Goal: Task Accomplishment & Management: Complete application form

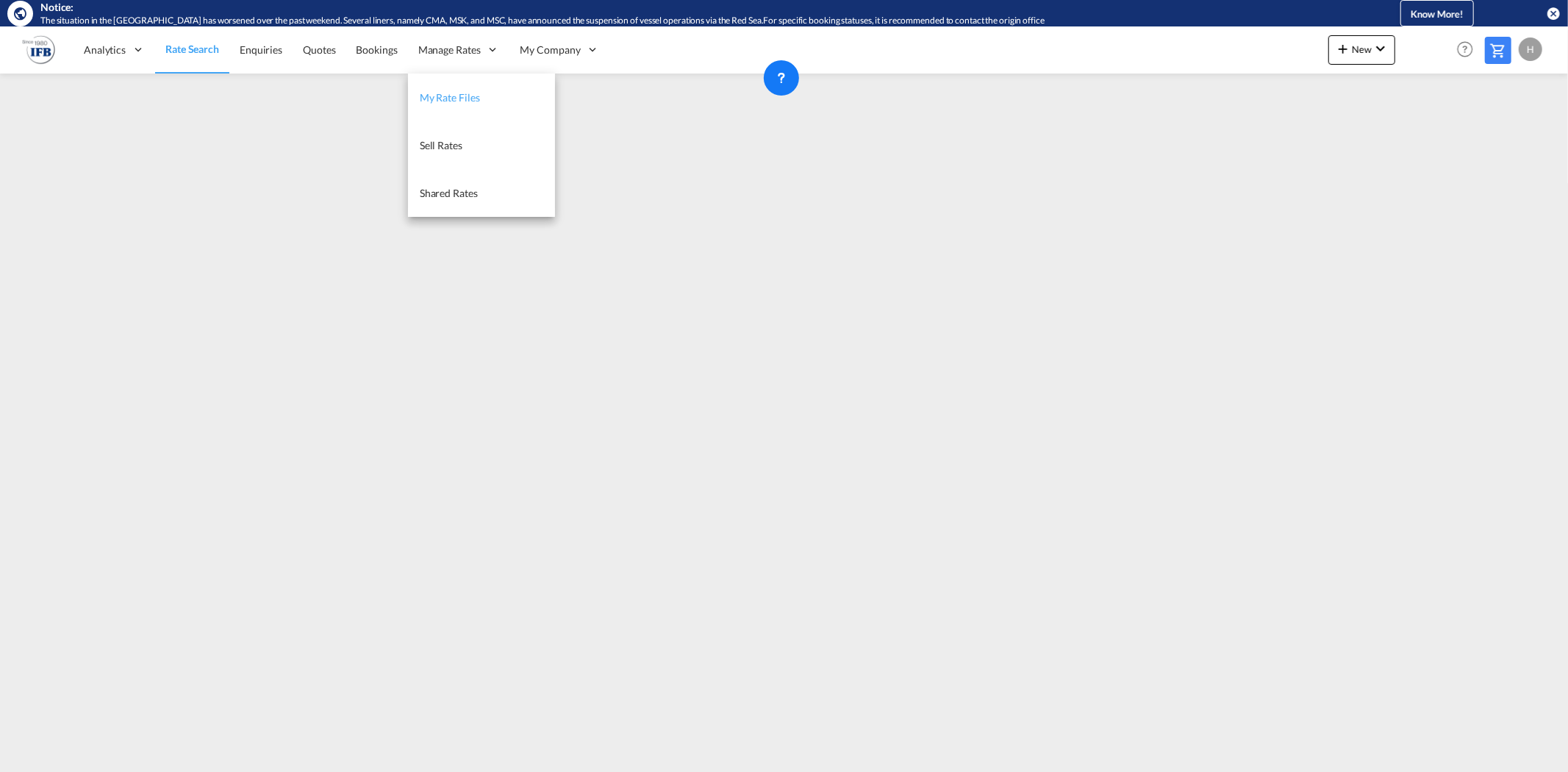
click at [439, 89] on link "My Rate Files" at bounding box center [481, 97] width 147 height 48
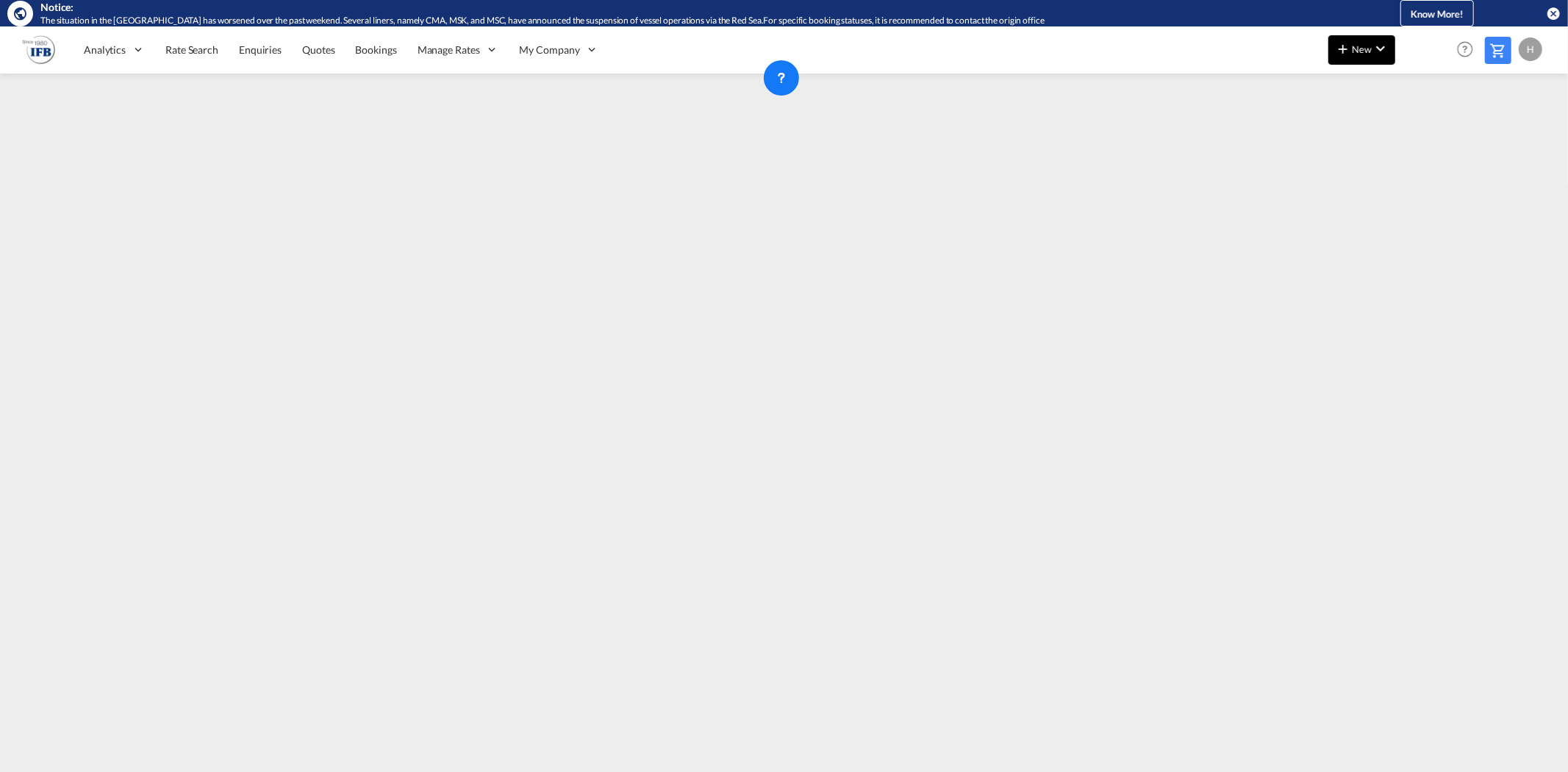
click at [1368, 63] on button "New" at bounding box center [1362, 50] width 67 height 30
click at [1446, 129] on div "Ratesheet" at bounding box center [1441, 137] width 55 height 37
click at [204, 63] on link "Rate Search" at bounding box center [191, 50] width 73 height 48
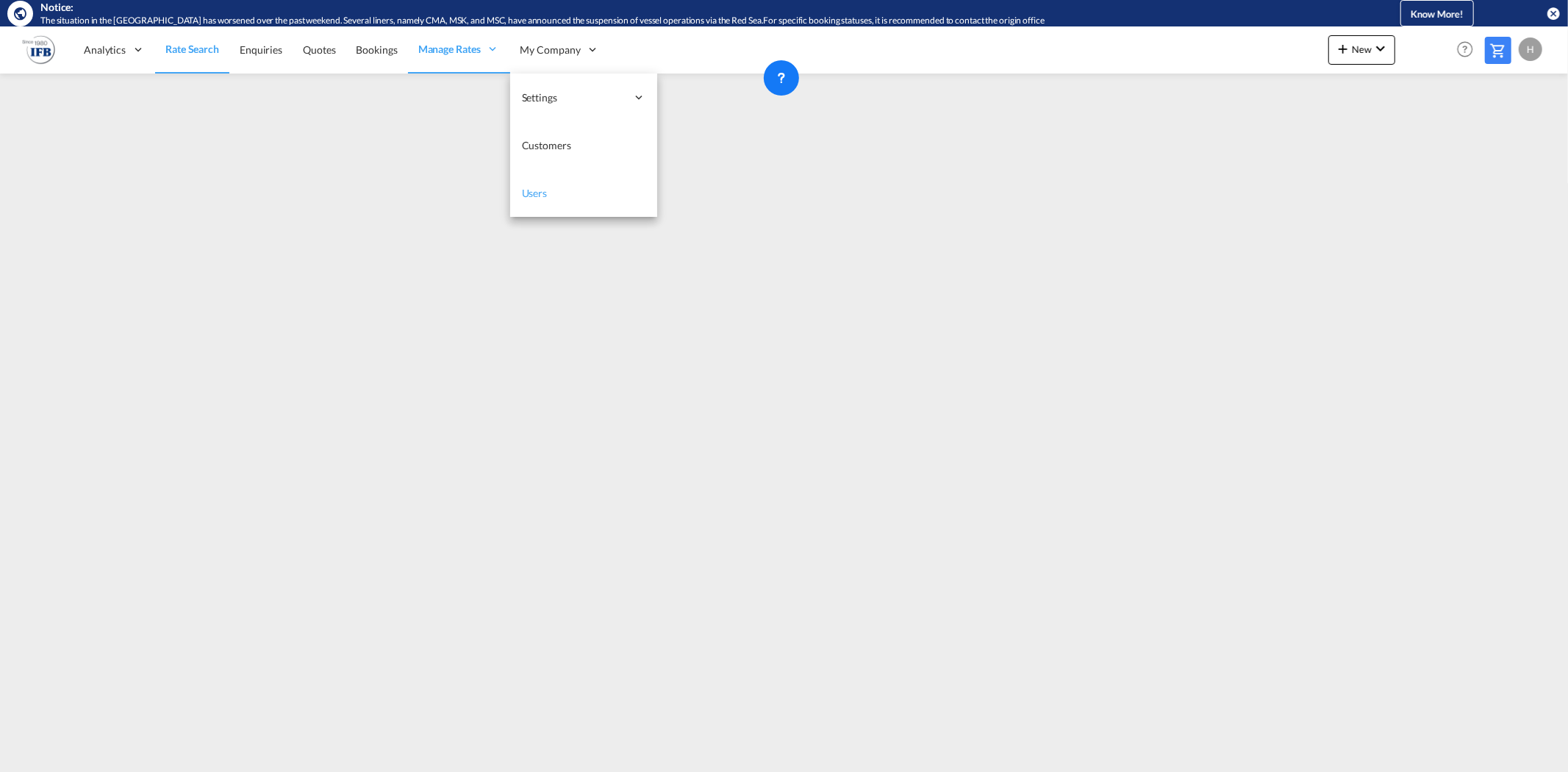
click at [540, 195] on span "Users" at bounding box center [535, 193] width 26 height 13
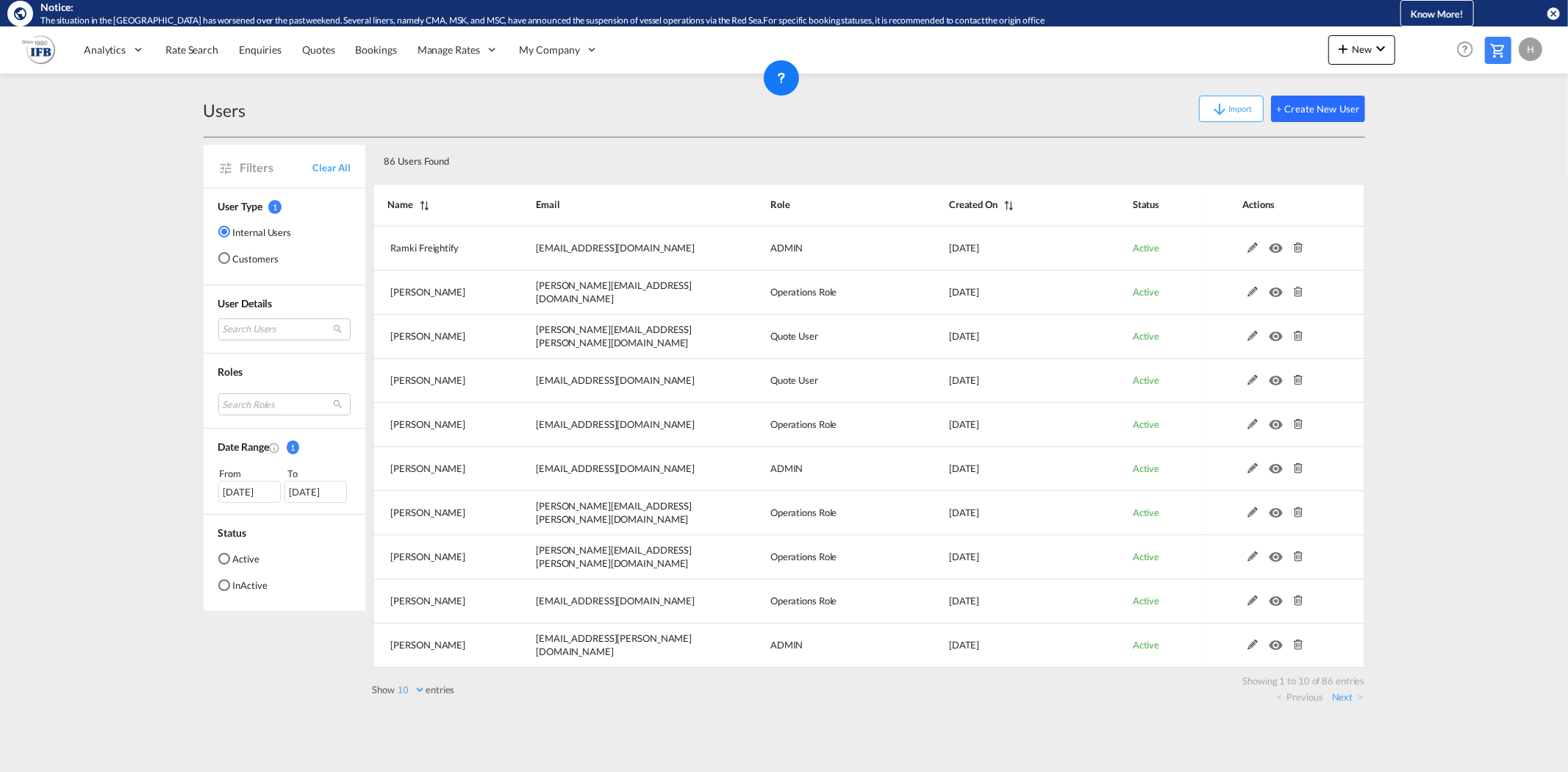
click at [1310, 110] on button "+ Create New User" at bounding box center [1317, 108] width 93 height 27
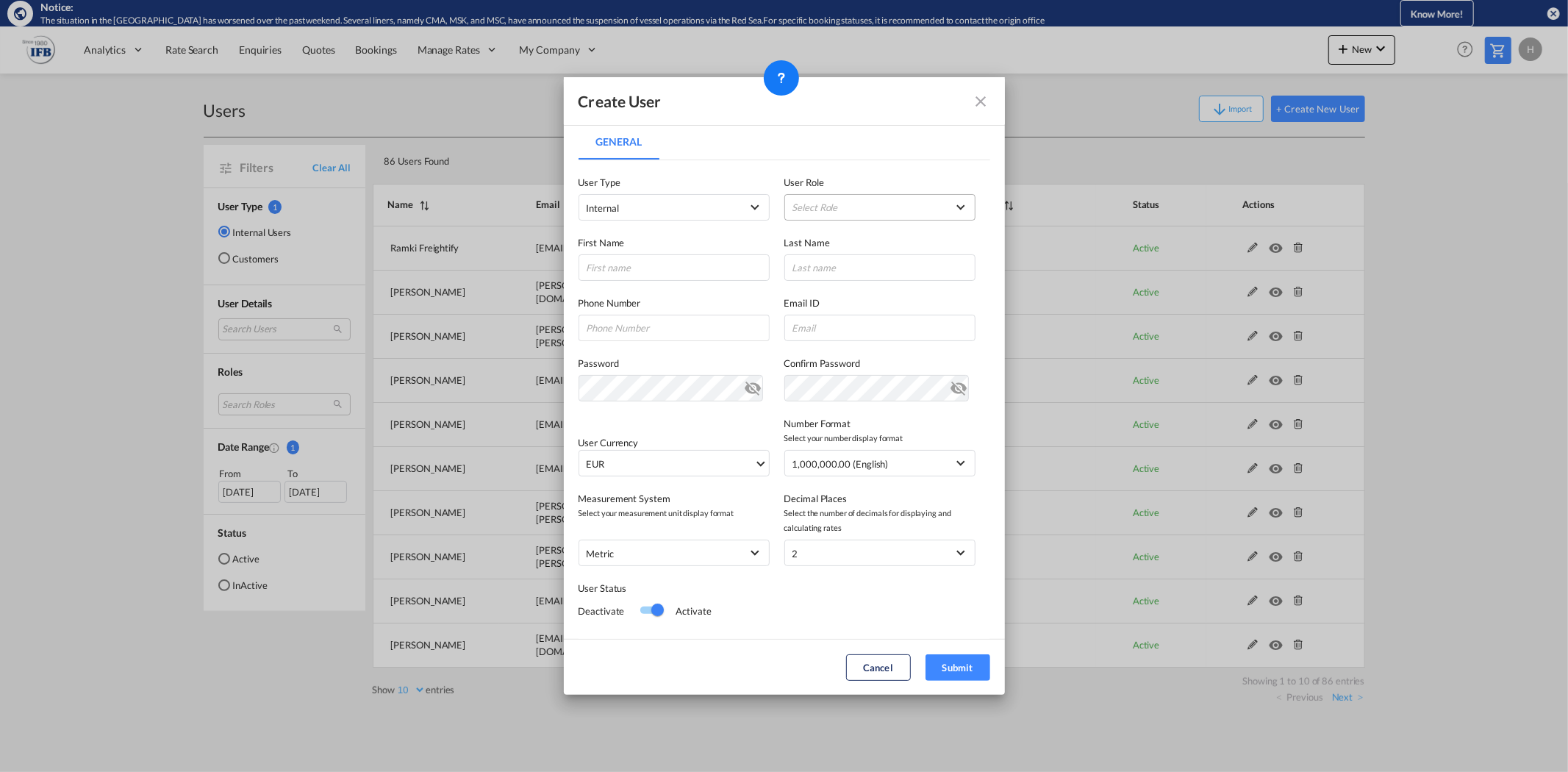
click at [819, 210] on md-select "Select Role ADMIN GLOBAL Country Admin USER_DEFINED Essentials Admin GLOBAL Ess…" at bounding box center [880, 207] width 191 height 27
click at [821, 256] on div "Operations GLOBAL" at bounding box center [831, 256] width 88 height 13
click at [678, 275] on input "General General ..." at bounding box center [673, 268] width 191 height 27
type input "[PERSON_NAME]"
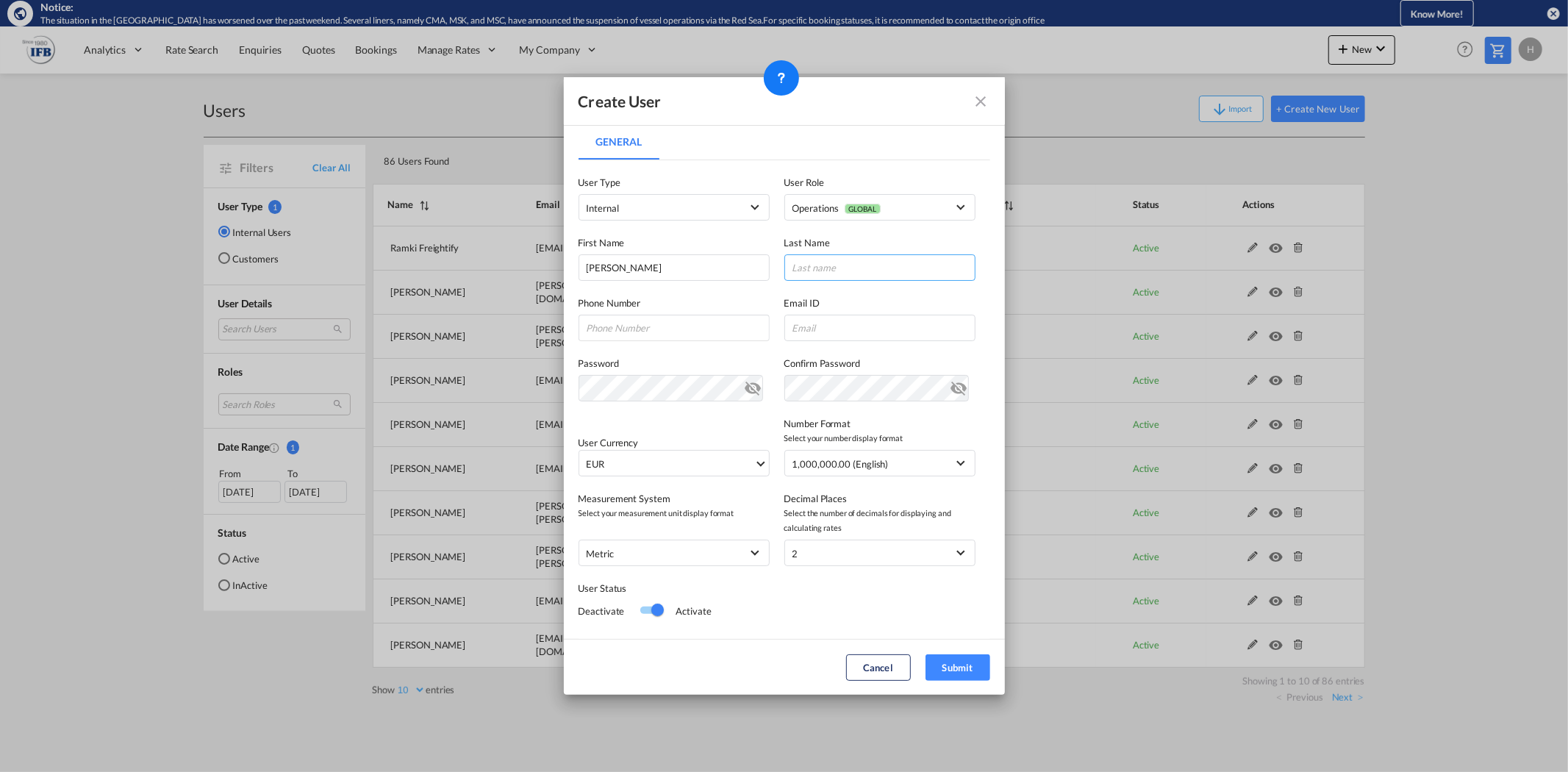
type input "H"
type input "g"
type input "[PERSON_NAME]"
click at [679, 322] on input "General General ..." at bounding box center [673, 328] width 191 height 27
click at [681, 324] on input "+49374958" at bounding box center [673, 328] width 191 height 27
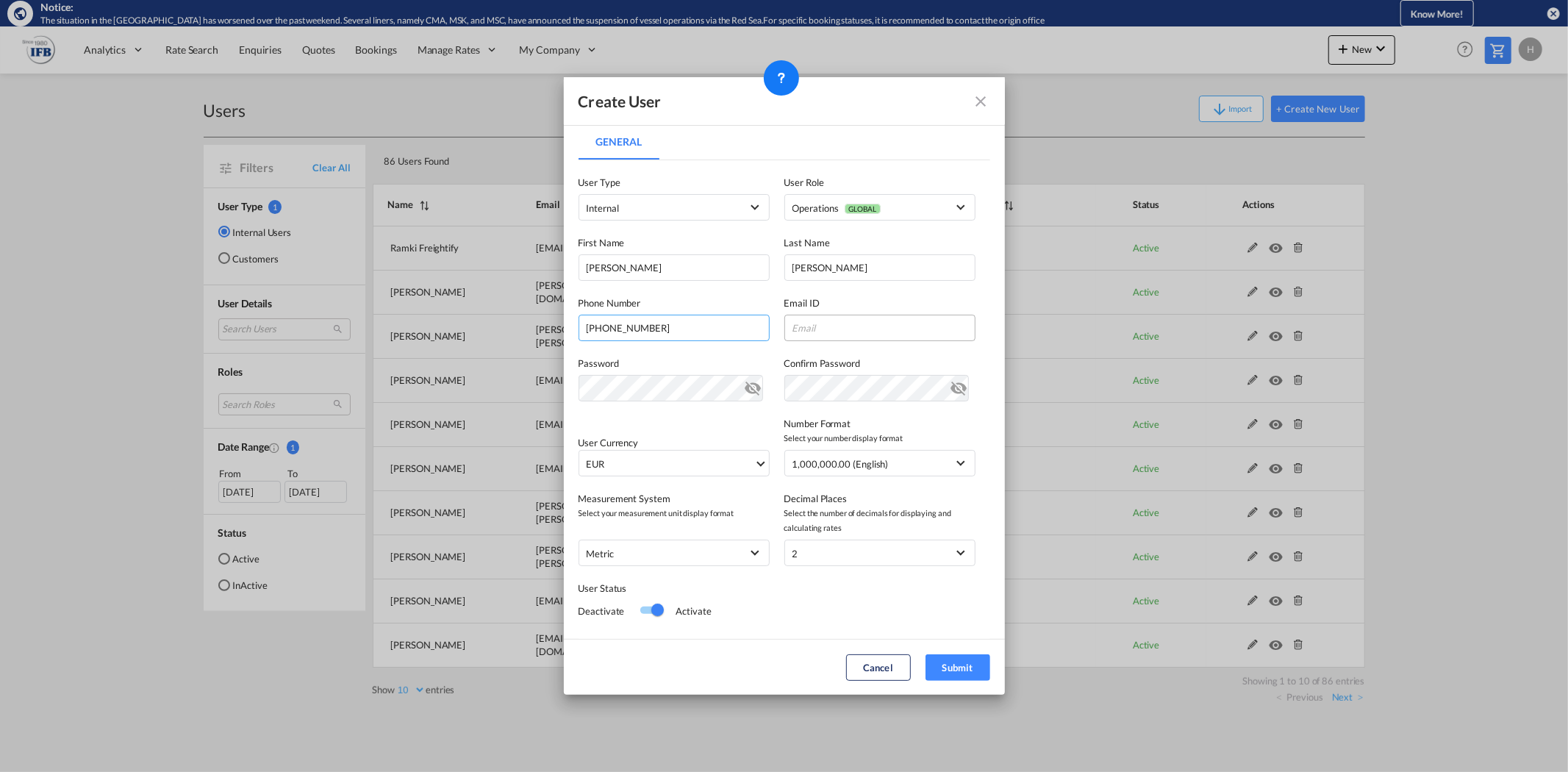
type input "[PHONE_NUMBER]"
click at [832, 335] on input "General General ..." at bounding box center [880, 328] width 191 height 27
type input "[PERSON_NAME][EMAIL_ADDRESS][PERSON_NAME][DOMAIN_NAME]"
click at [956, 668] on button "Submit" at bounding box center [957, 667] width 65 height 27
click at [980, 102] on md-icon "icon-close fg-AAA8AD" at bounding box center [981, 101] width 18 height 18
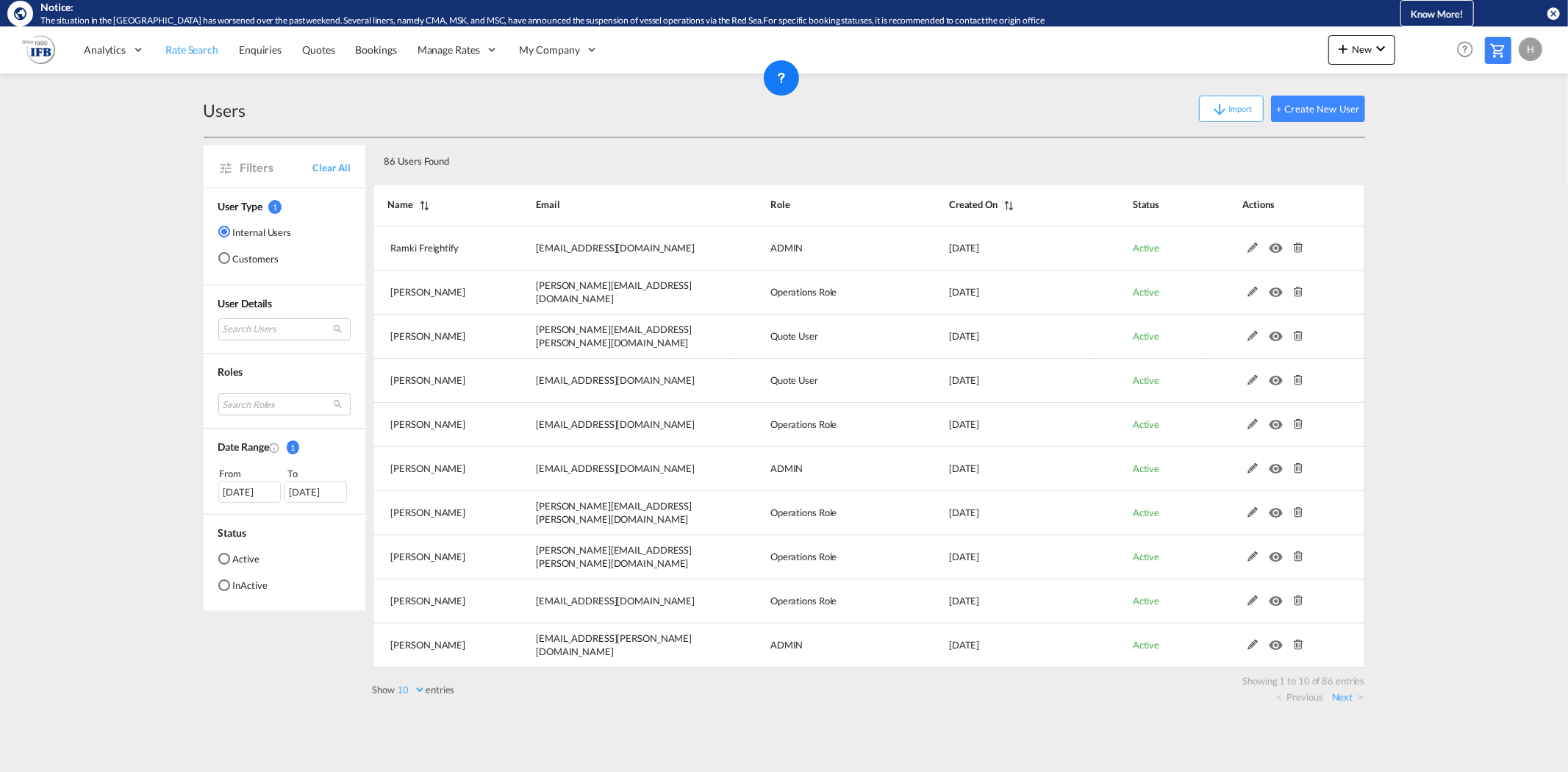
click at [184, 48] on span "Rate Search" at bounding box center [191, 50] width 53 height 13
